Goal: Download file/media

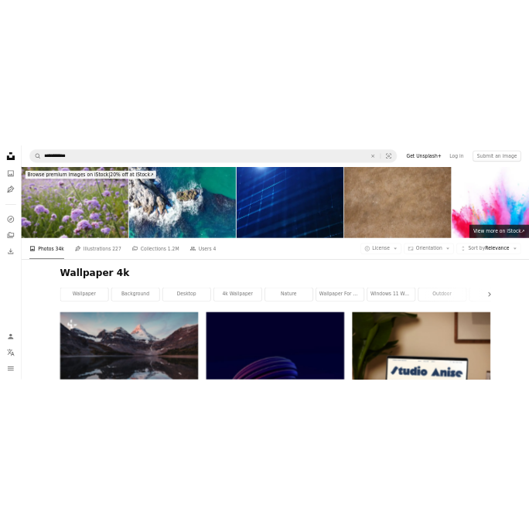
scroll to position [2145, 0]
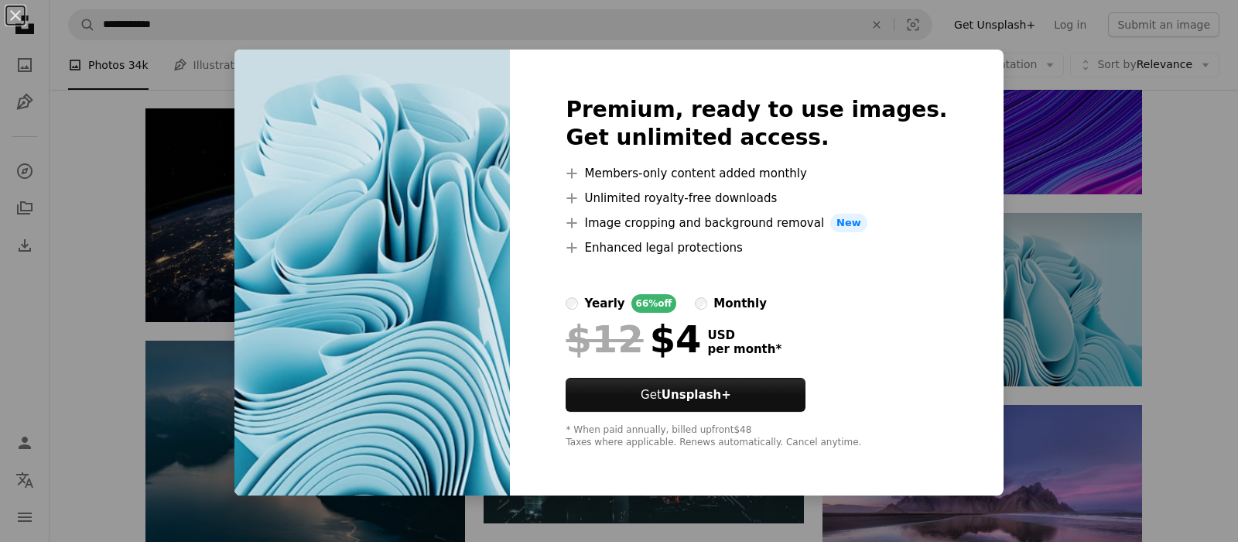
click at [1044, 309] on div "An X shape Premium, ready to use images. Get unlimited access. A plus sign Memb…" at bounding box center [619, 271] width 1238 height 542
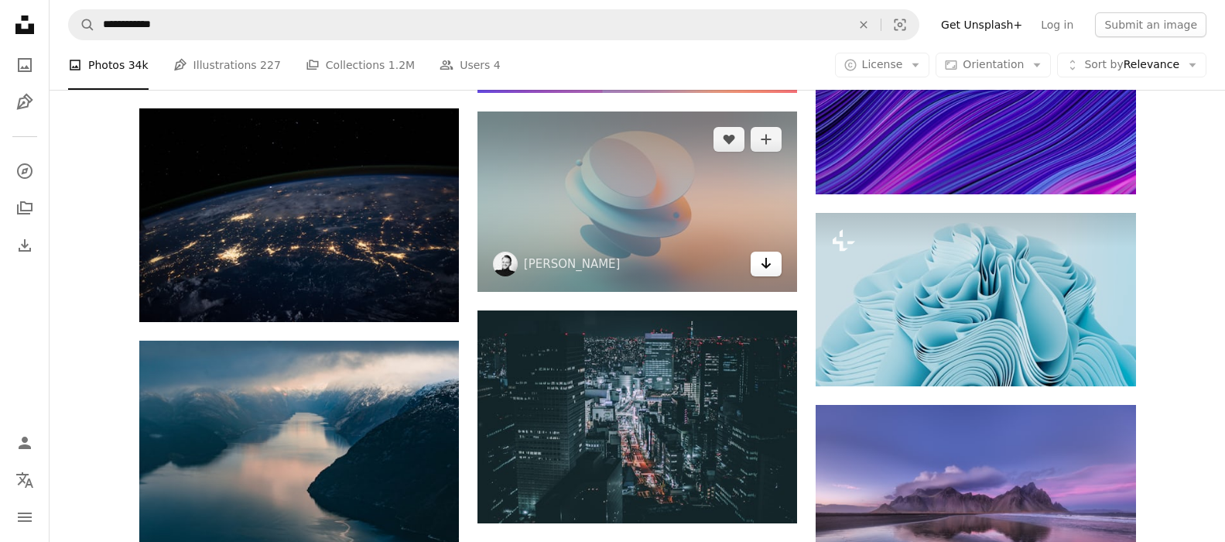
click at [771, 262] on icon "Arrow pointing down" at bounding box center [766, 263] width 12 height 19
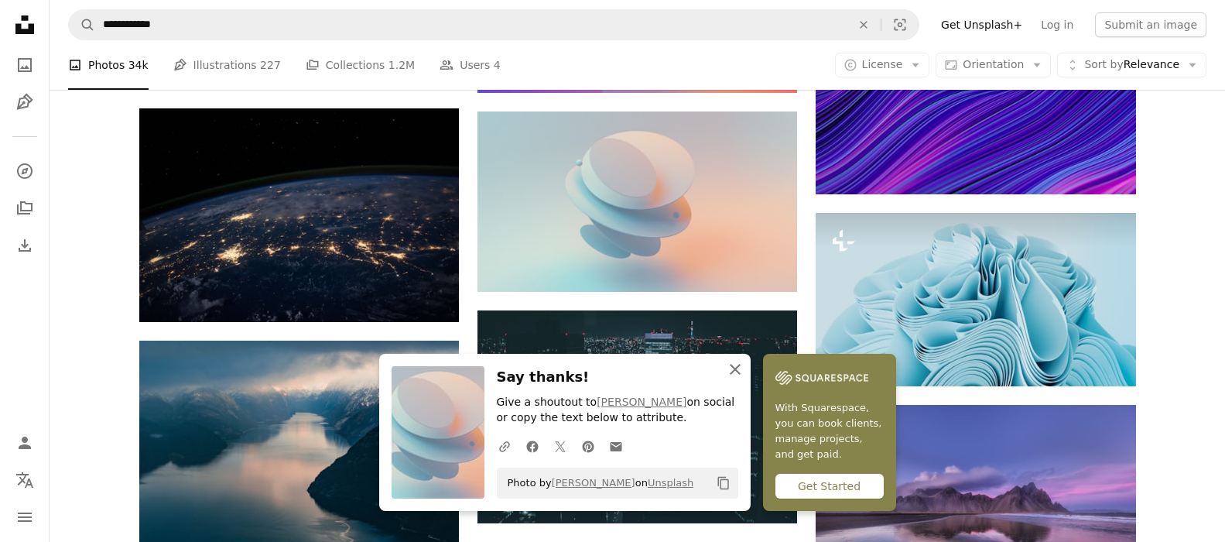
click at [735, 366] on icon "An X shape" at bounding box center [735, 369] width 19 height 19
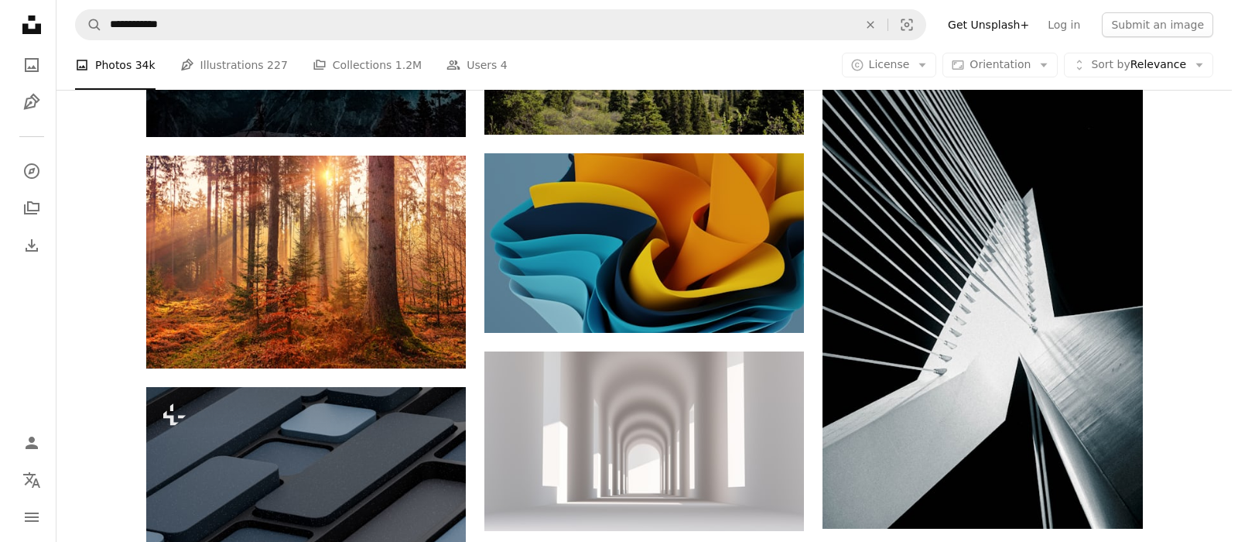
scroll to position [8963, 0]
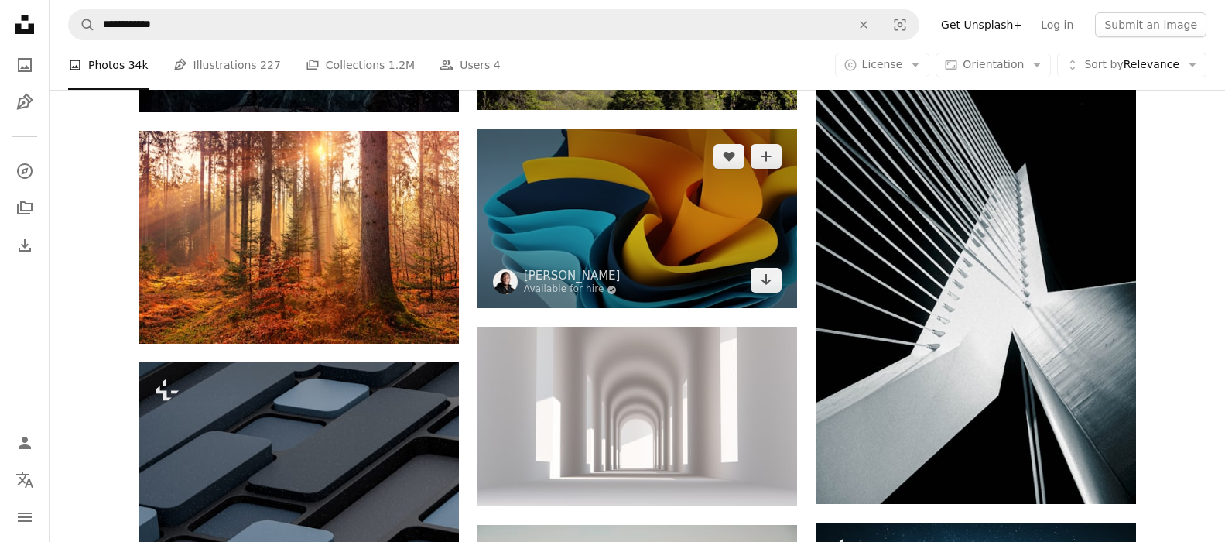
click at [633, 223] on img at bounding box center [636, 217] width 319 height 179
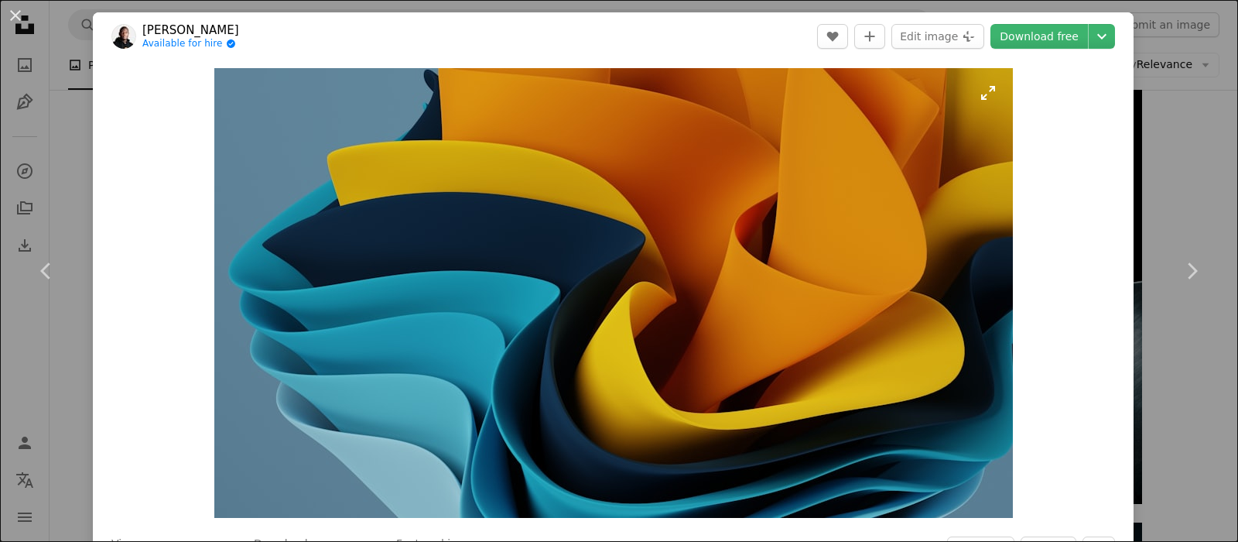
drag, startPoint x: 908, startPoint y: 411, endPoint x: 904, endPoint y: 385, distance: 25.9
click at [904, 385] on img "Zoom in on this image" at bounding box center [613, 292] width 798 height 449
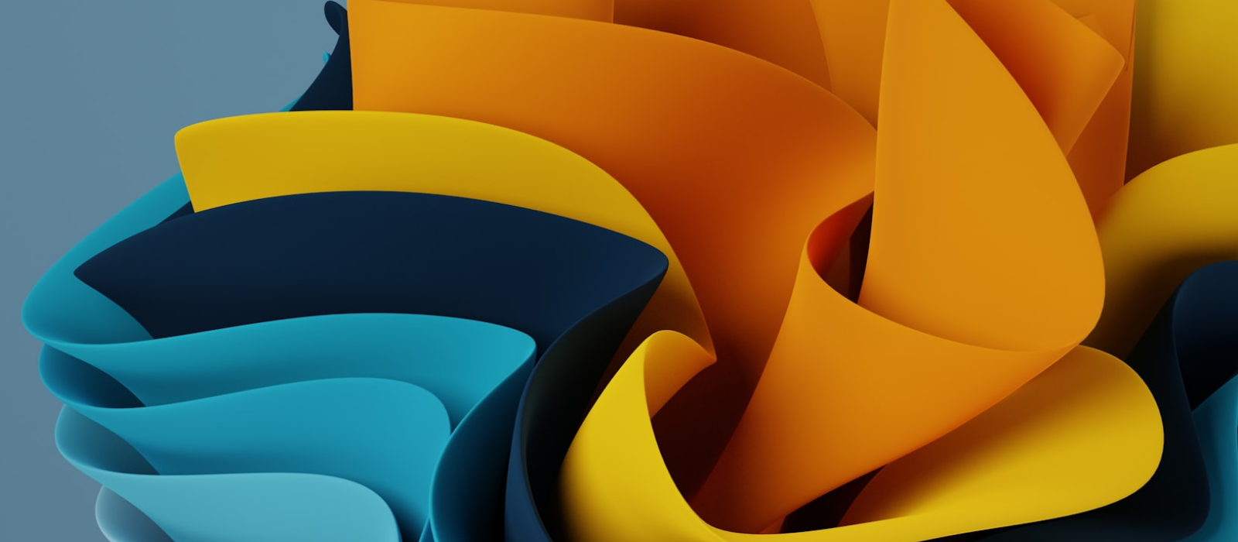
scroll to position [74, 0]
